Goal: Information Seeking & Learning: Find specific fact

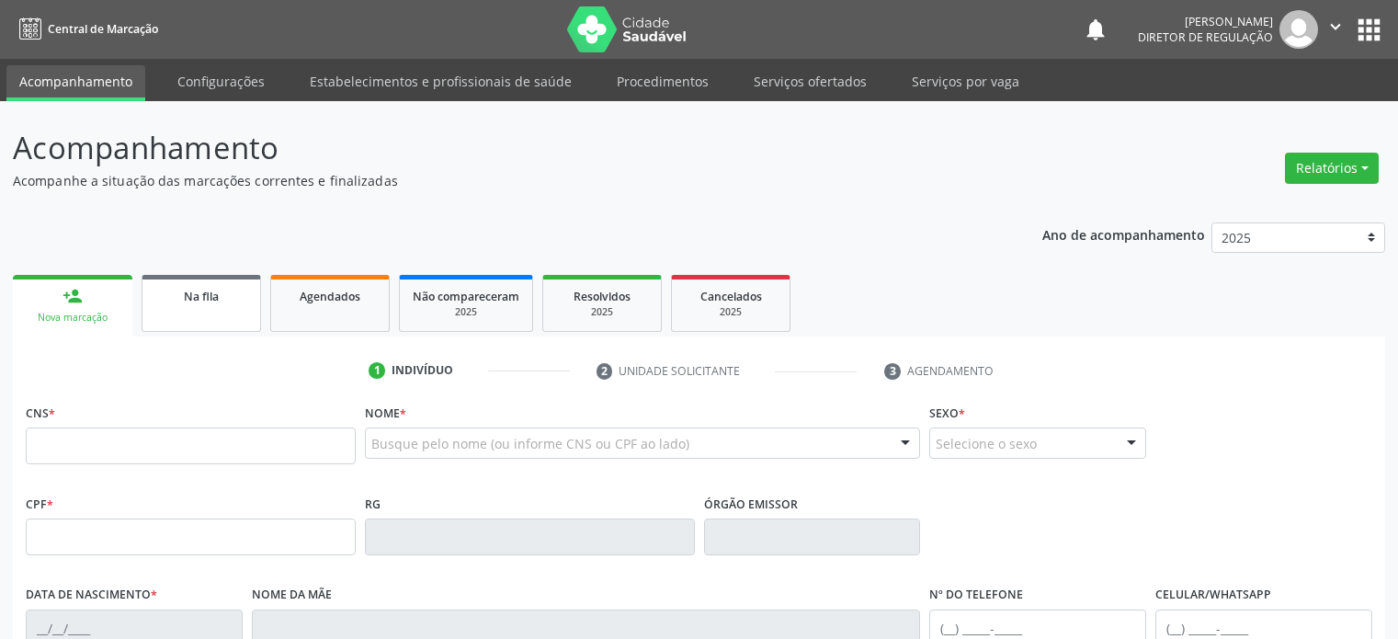
click at [206, 308] on link "Na fila" at bounding box center [200, 303] width 119 height 57
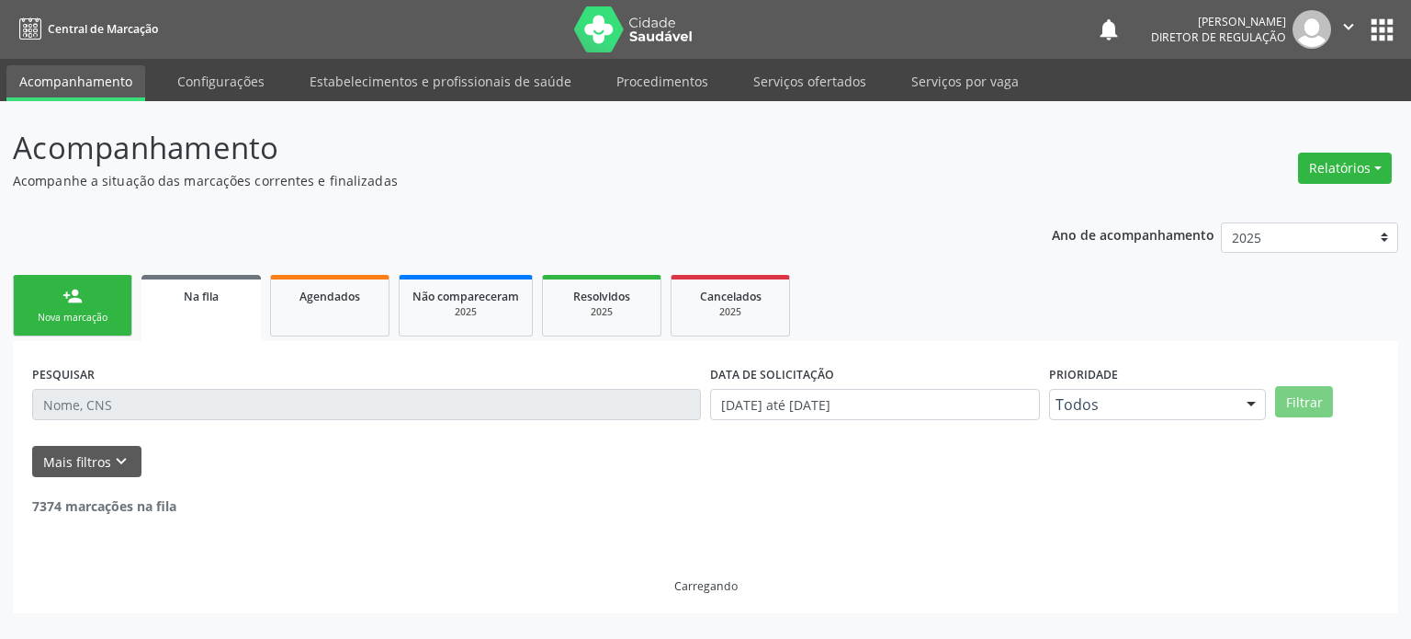
click at [129, 400] on input "text" at bounding box center [366, 404] width 669 height 31
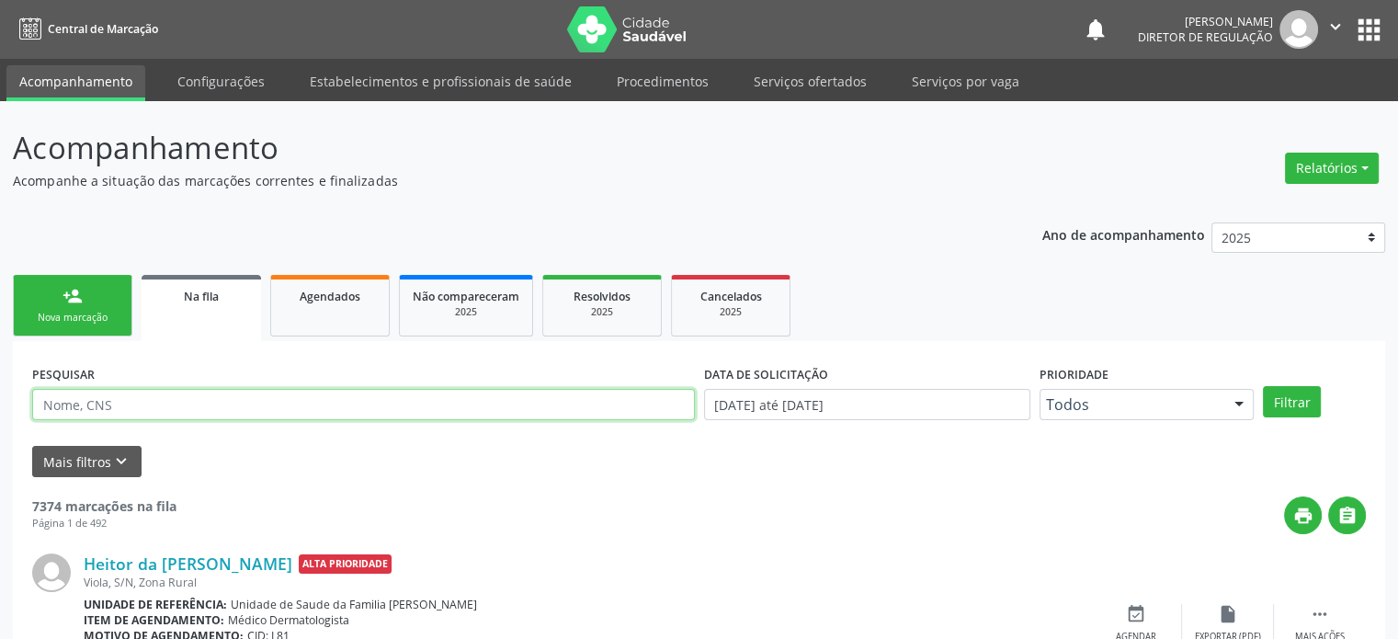
click at [129, 406] on input "text" at bounding box center [363, 404] width 662 height 31
paste input "705 0064 9243 5953"
click at [1262, 386] on button "Filtrar" at bounding box center [1291, 401] width 58 height 31
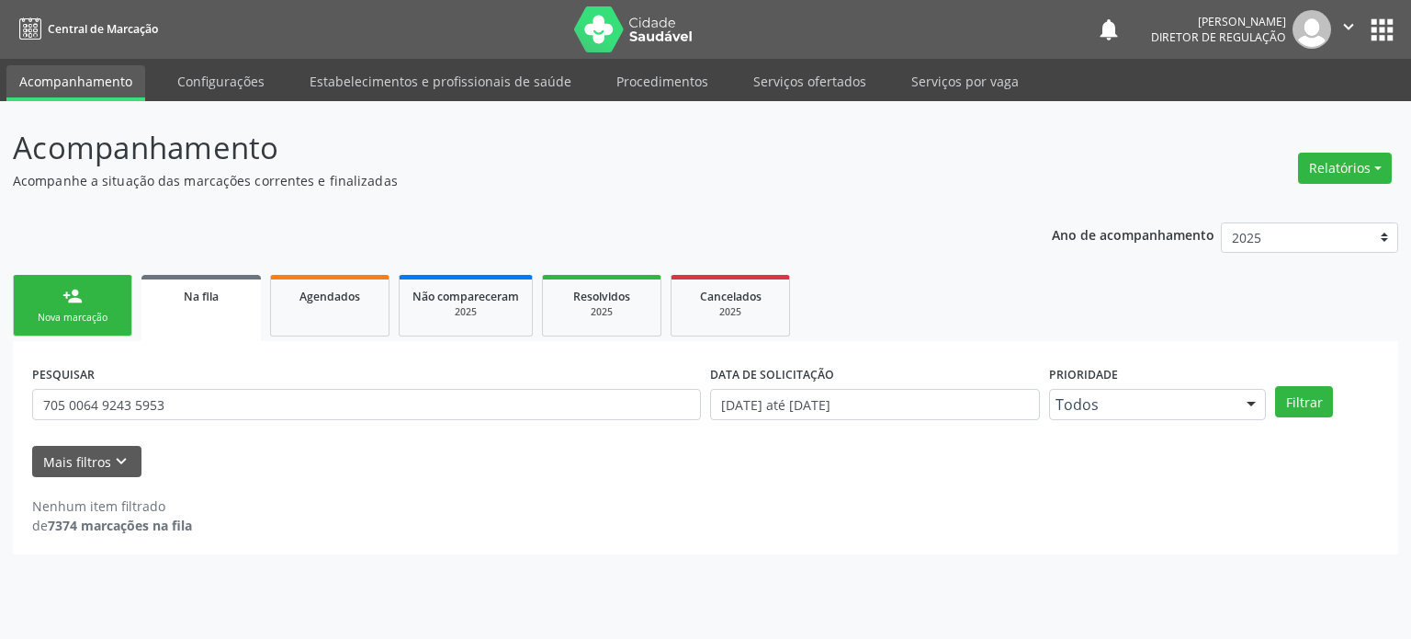
click at [187, 387] on div "PESQUISAR 705 0064 9243 5953" at bounding box center [367, 396] width 678 height 72
click at [182, 403] on input "705 0064 9243 5953" at bounding box center [366, 404] width 669 height 31
paste input "4705521331140"
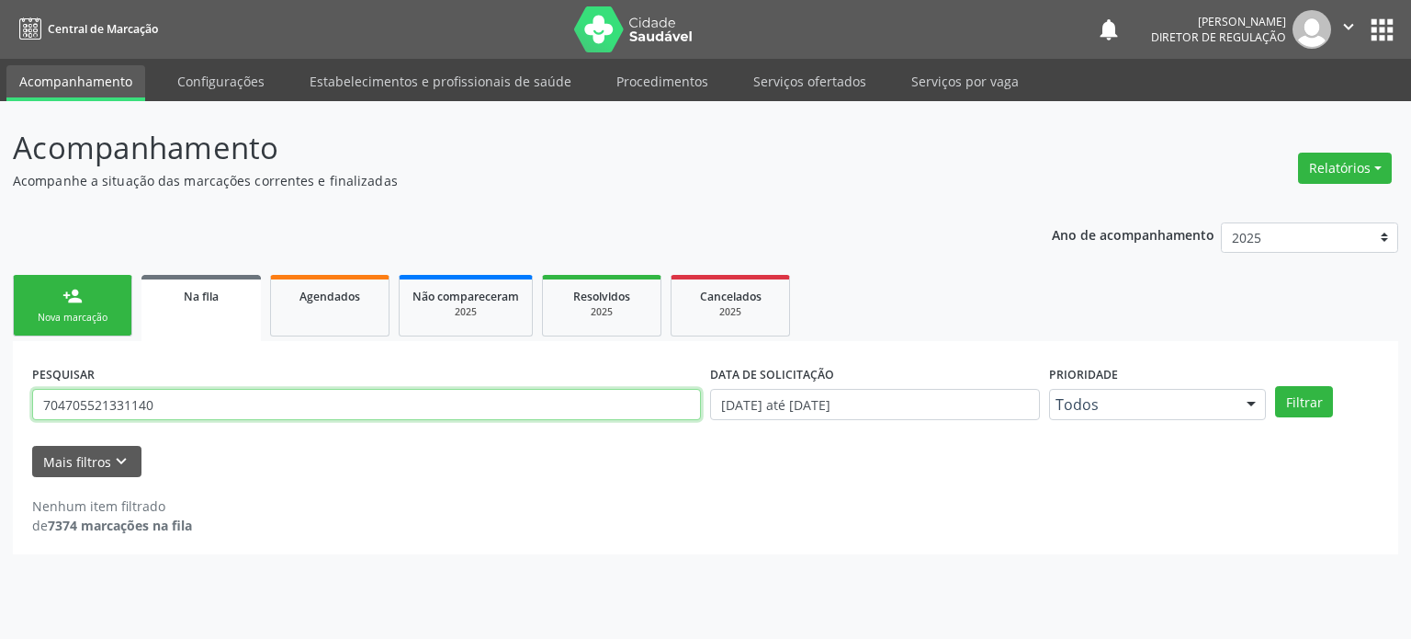
click at [1275, 386] on button "Filtrar" at bounding box center [1304, 401] width 58 height 31
click at [105, 400] on input "704705521331140" at bounding box center [366, 404] width 669 height 31
paste input "6201596366267"
type input "706201596366267"
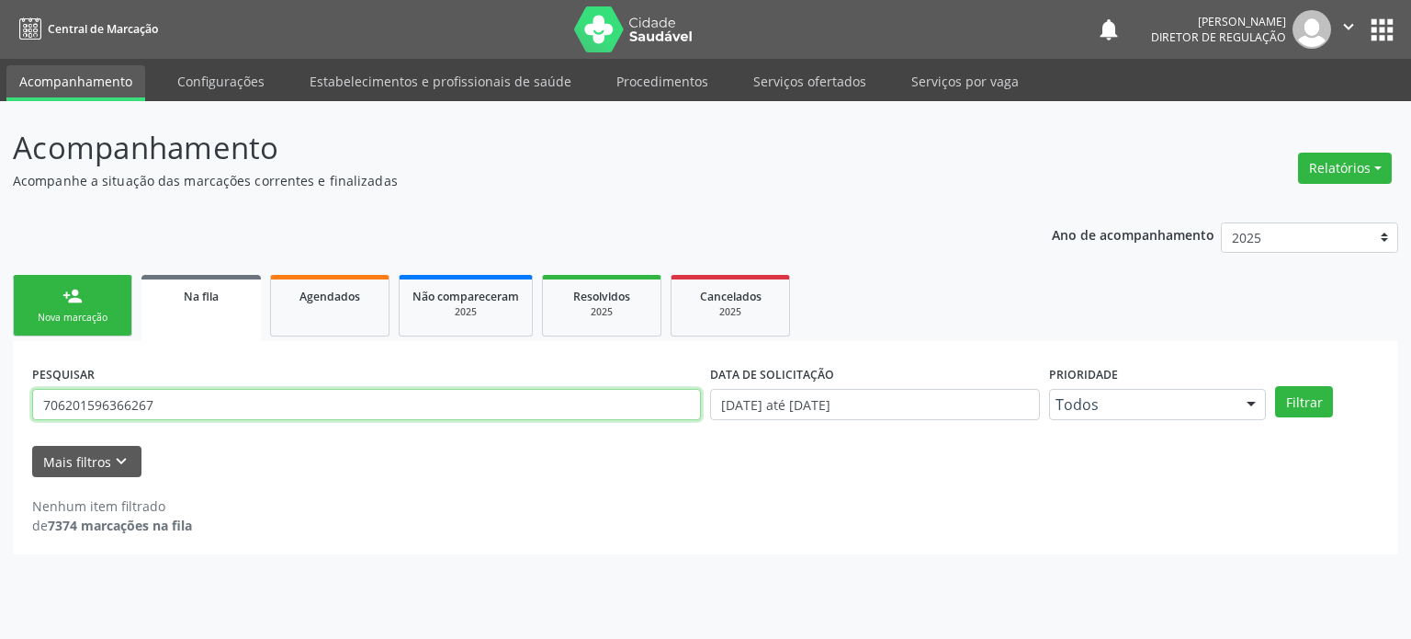
click at [1275, 386] on button "Filtrar" at bounding box center [1304, 401] width 58 height 31
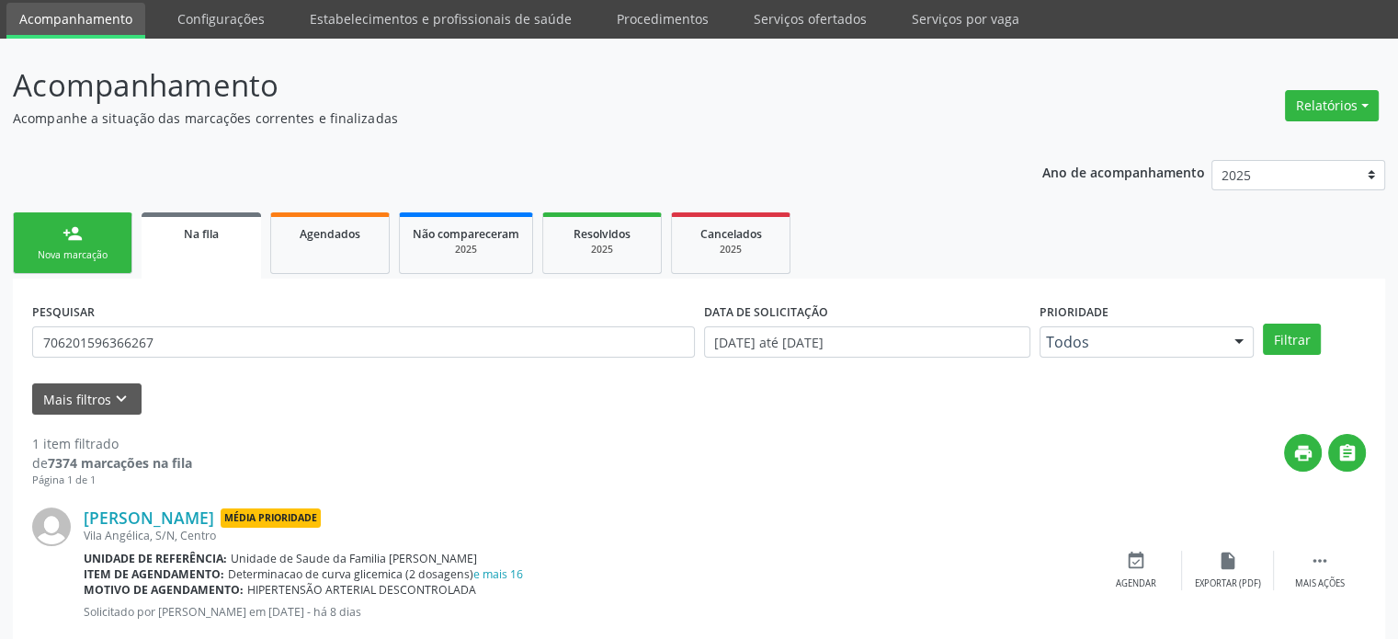
scroll to position [107, 0]
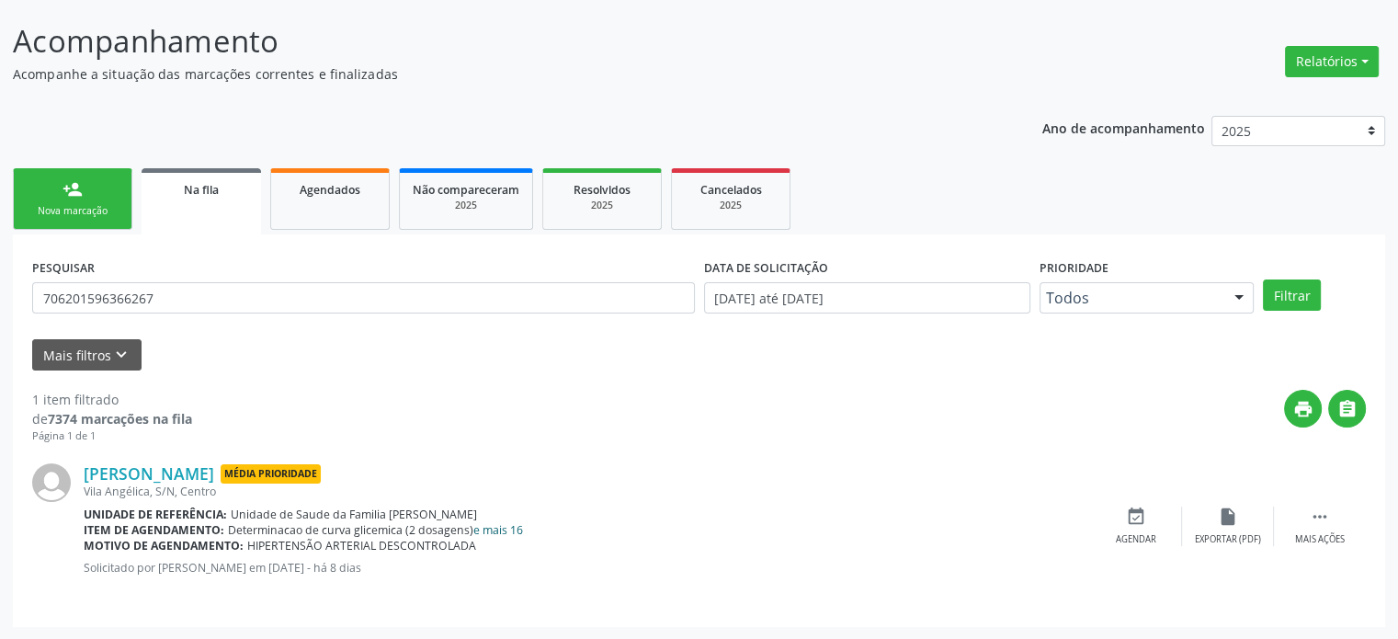
click at [510, 526] on link "e mais 16" at bounding box center [498, 530] width 50 height 16
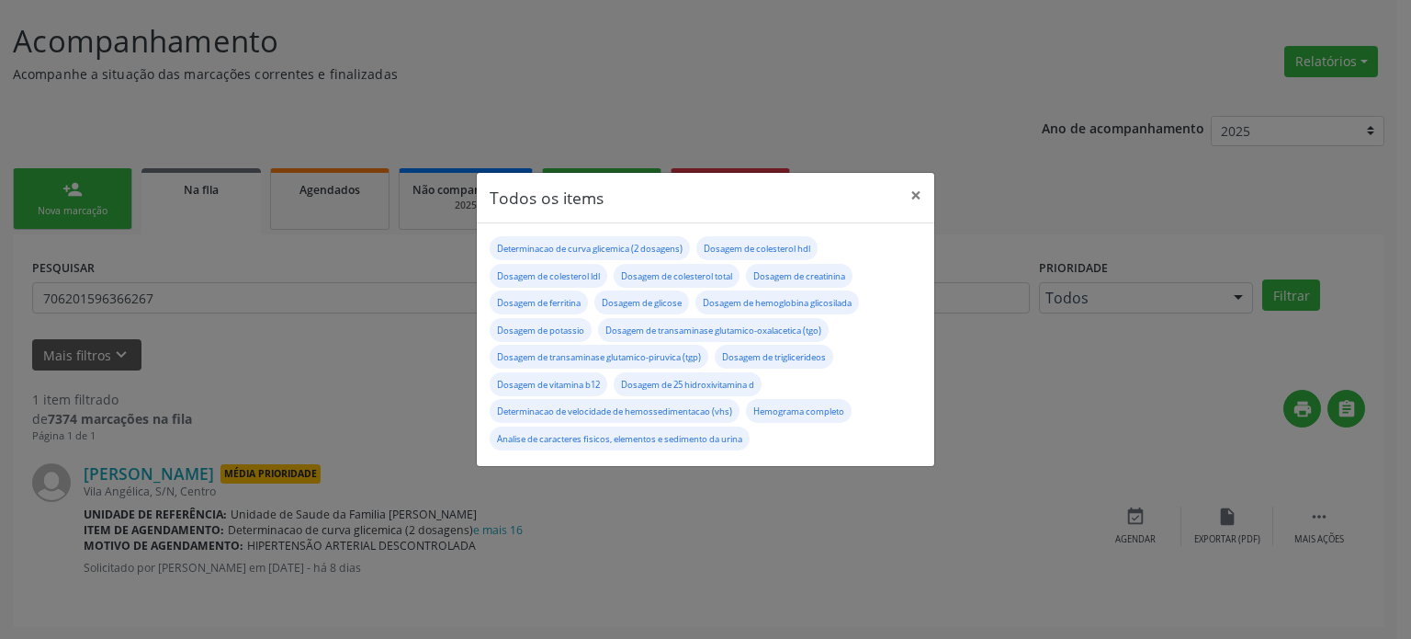
click at [153, 402] on div "Todos os items × Determinacao de curva glicemica (2 dosagens) Dosagem de colest…" at bounding box center [705, 319] width 1411 height 639
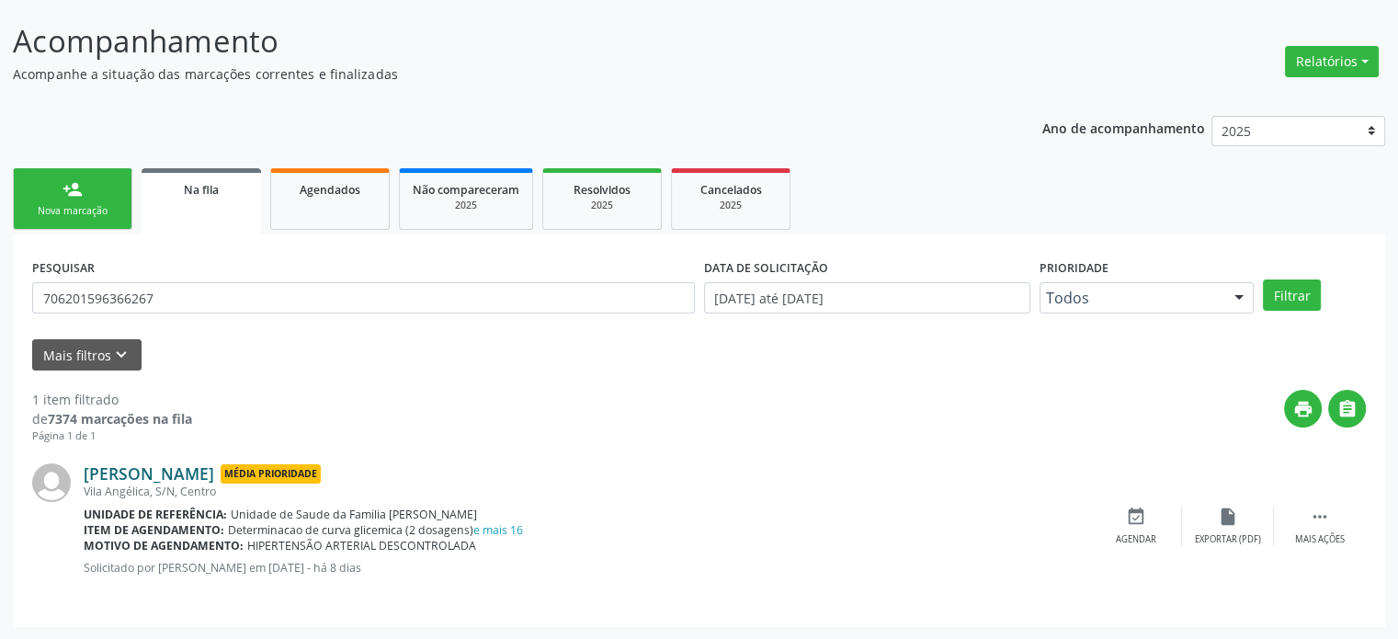
click at [170, 464] on link "[PERSON_NAME]" at bounding box center [149, 473] width 130 height 20
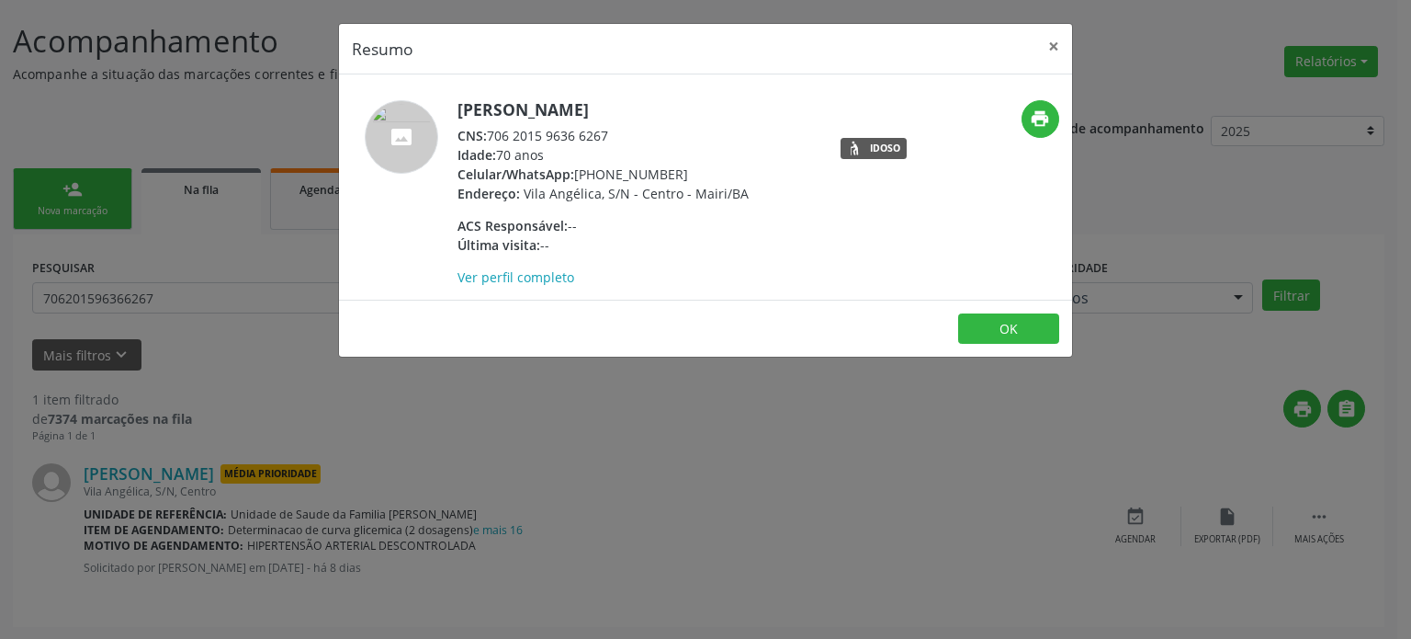
drag, startPoint x: 577, startPoint y: 169, endPoint x: 684, endPoint y: 172, distance: 106.6
click at [684, 172] on div "Celular/WhatsApp: [PHONE_NUMBER]" at bounding box center [603, 173] width 291 height 19
copy div "[PHONE_NUMBER]"
click at [543, 278] on link "Ver perfil completo" at bounding box center [516, 276] width 117 height 17
click at [507, 277] on link "Ver perfil completo" at bounding box center [516, 276] width 117 height 17
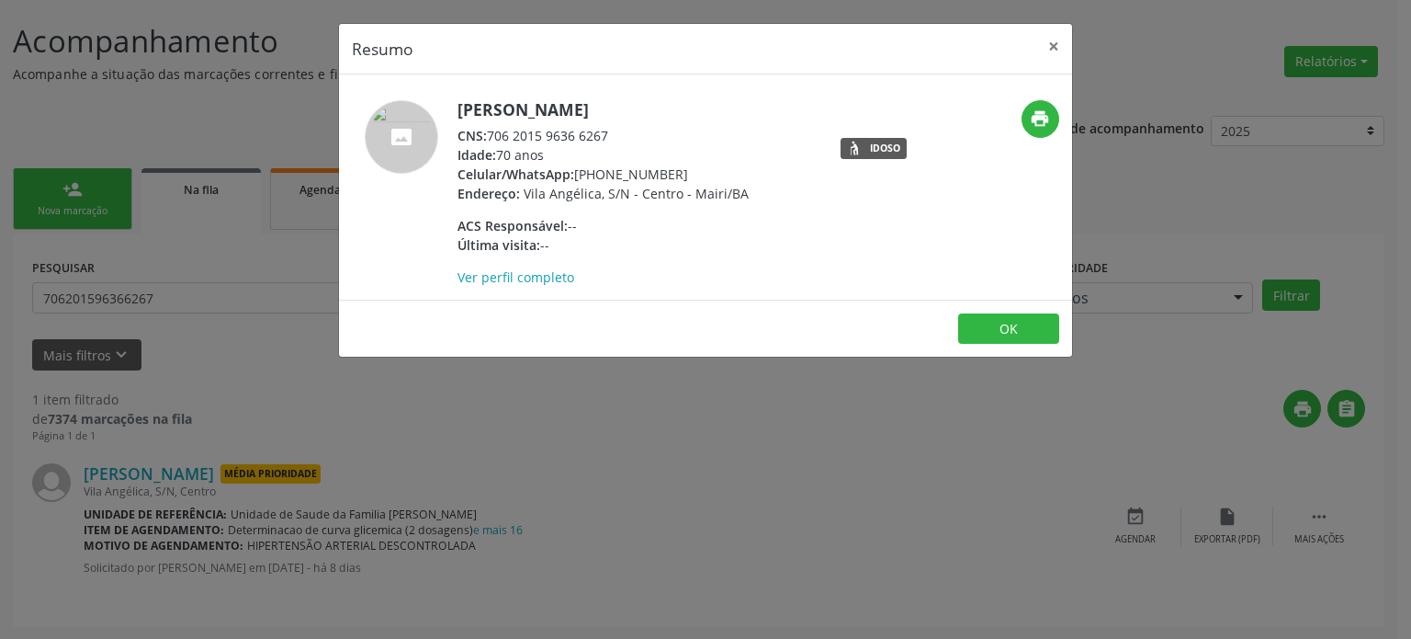
click at [157, 405] on div "Resumo × [PERSON_NAME] CNS: 706 2015 9636 6267 Idade: 70 anos Celular/WhatsApp:…" at bounding box center [705, 319] width 1411 height 639
